Goal: Task Accomplishment & Management: Use online tool/utility

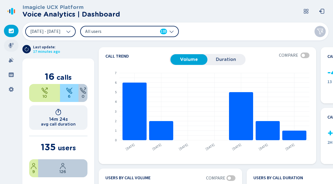
click at [13, 44] on icon at bounding box center [11, 46] width 6 height 6
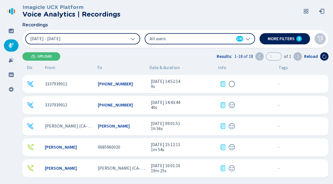
click at [58, 84] on span "3337939912" at bounding box center [56, 83] width 22 height 5
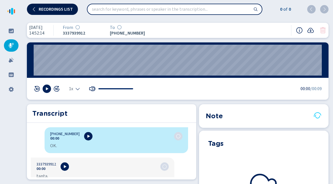
click at [33, 11] on icon at bounding box center [34, 9] width 4 height 4
